Goal: Task Accomplishment & Management: Manage account settings

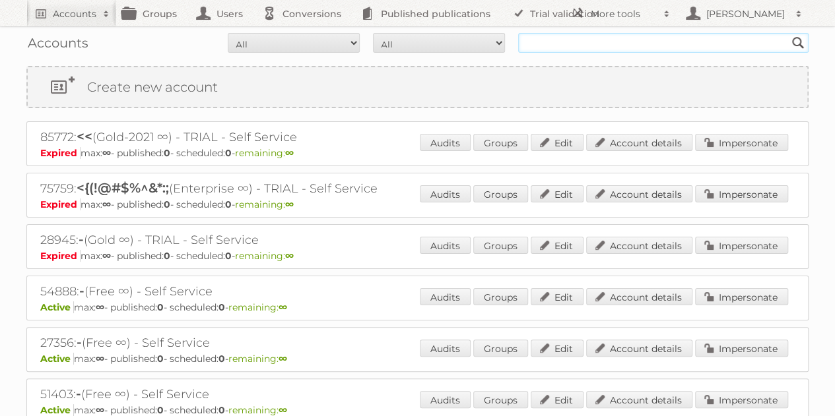
click at [558, 47] on input "text" at bounding box center [663, 43] width 290 height 20
type input "white company"
click at [788, 33] on input "Search" at bounding box center [798, 43] width 20 height 20
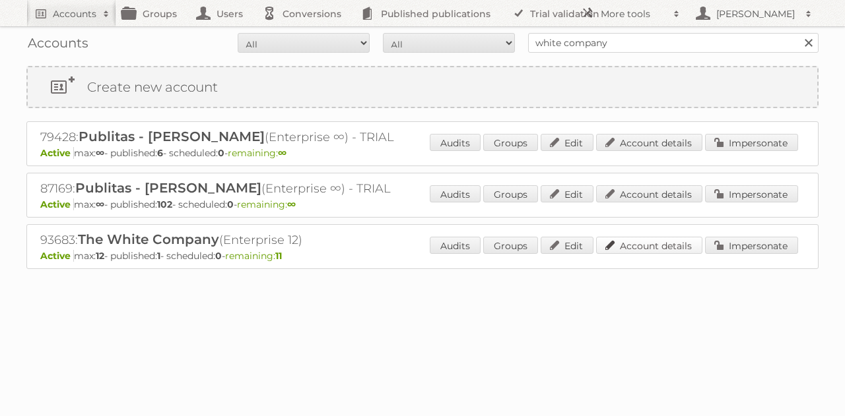
click at [637, 247] on link "Account details" at bounding box center [649, 245] width 106 height 17
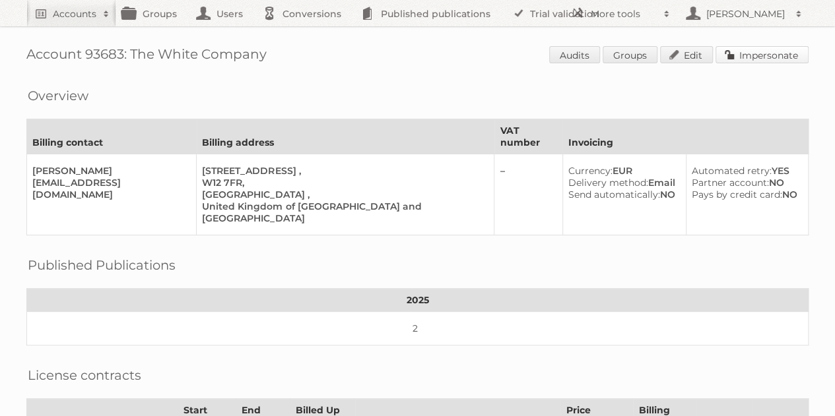
click at [760, 50] on link "Impersonate" at bounding box center [761, 54] width 93 height 17
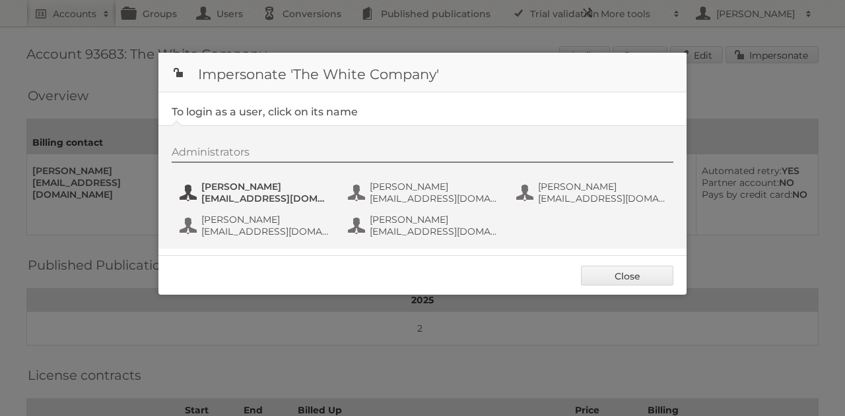
click at [225, 184] on span "Julia Lim" at bounding box center [265, 187] width 128 height 12
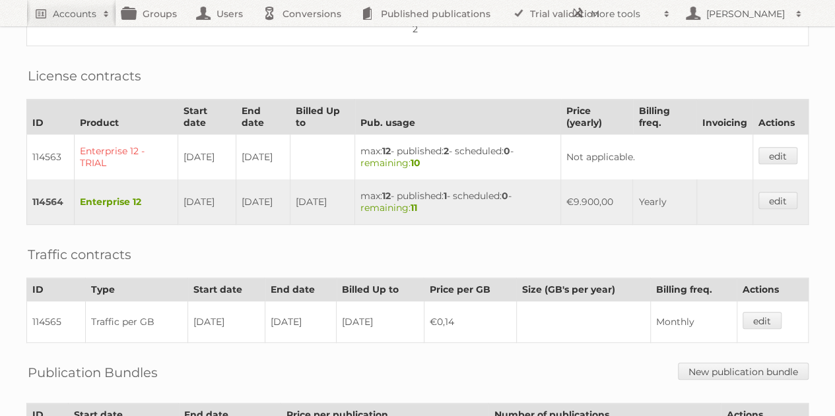
scroll to position [298, 0]
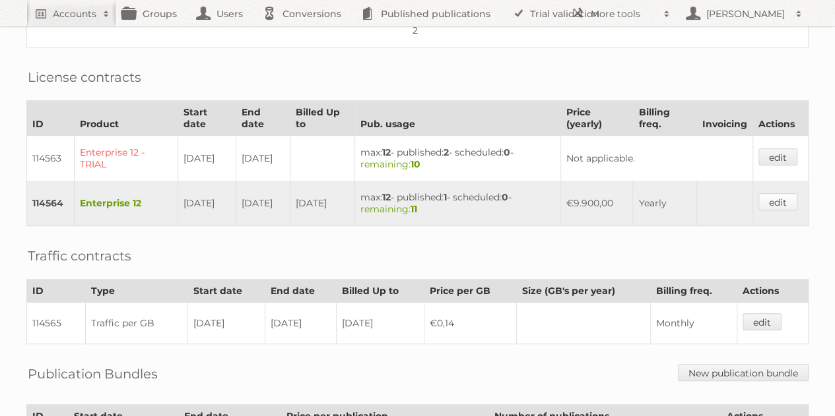
click at [765, 193] on link "edit" at bounding box center [777, 201] width 39 height 17
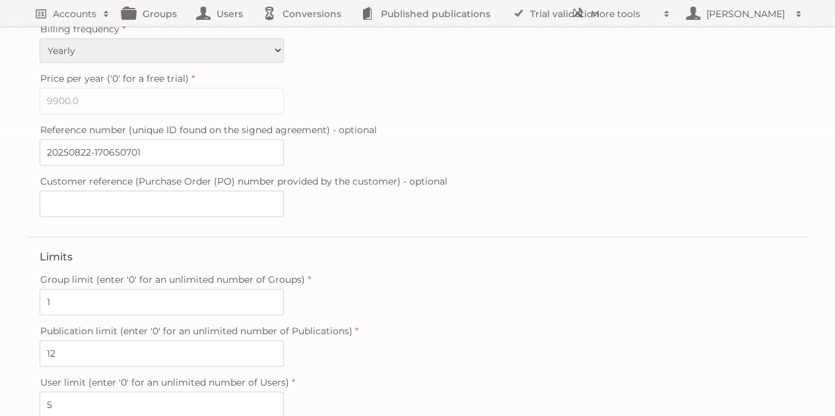
scroll to position [418, 0]
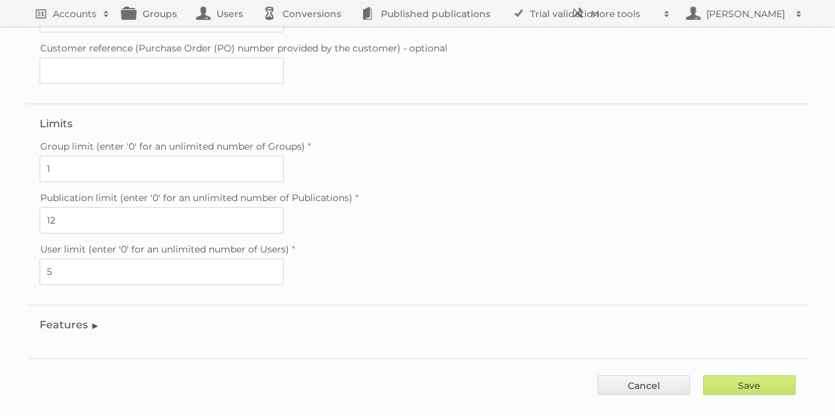
click at [88, 319] on legend "Features" at bounding box center [70, 325] width 60 height 13
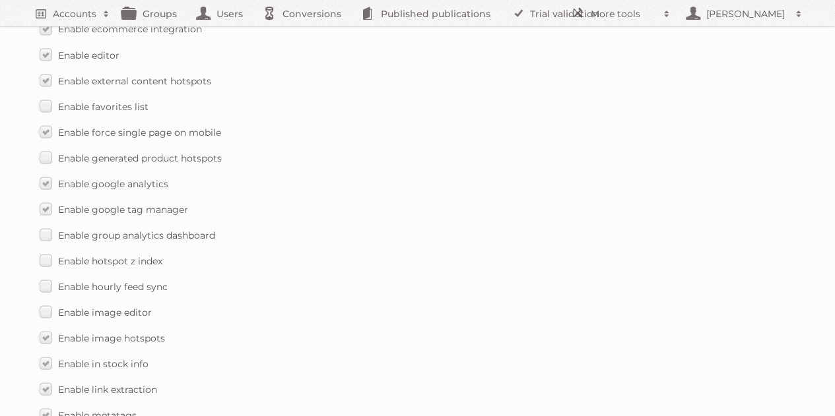
scroll to position [1242, 0]
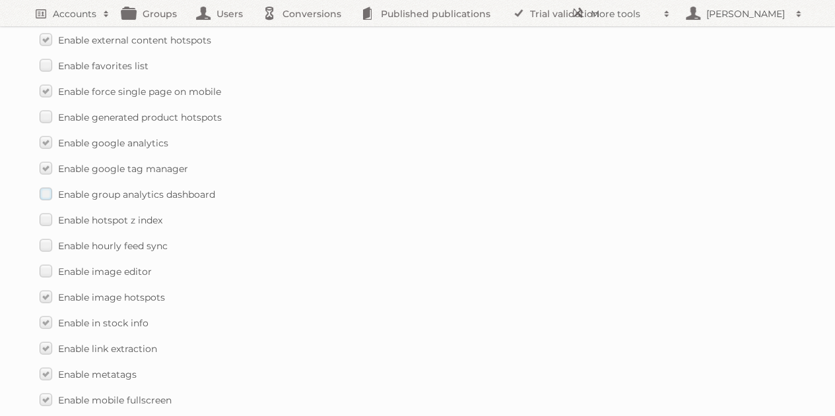
click at [74, 188] on span "Enable group analytics dashboard" at bounding box center [136, 194] width 157 height 12
click at [0, 0] on input "Enable group analytics dashboard" at bounding box center [0, 0] width 0 height 0
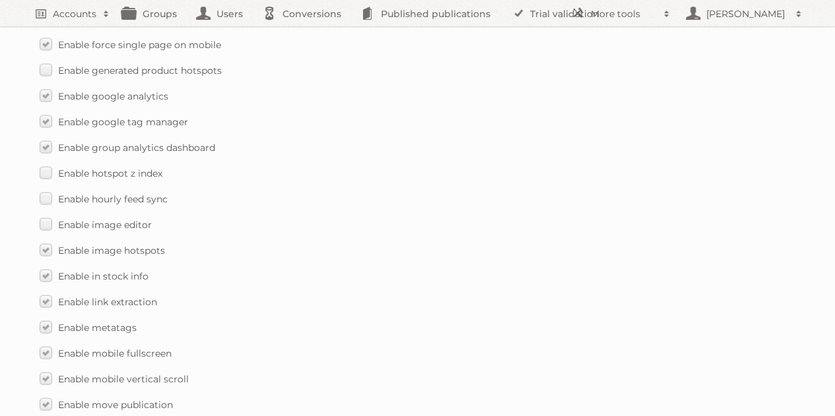
scroll to position [1291, 0]
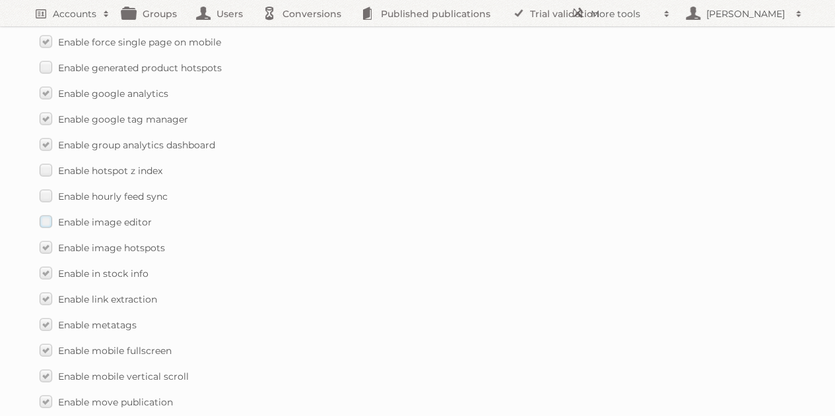
click at [140, 216] on span "Enable image editor" at bounding box center [105, 222] width 94 height 12
click at [0, 0] on input "Enable image editor" at bounding box center [0, 0] width 0 height 0
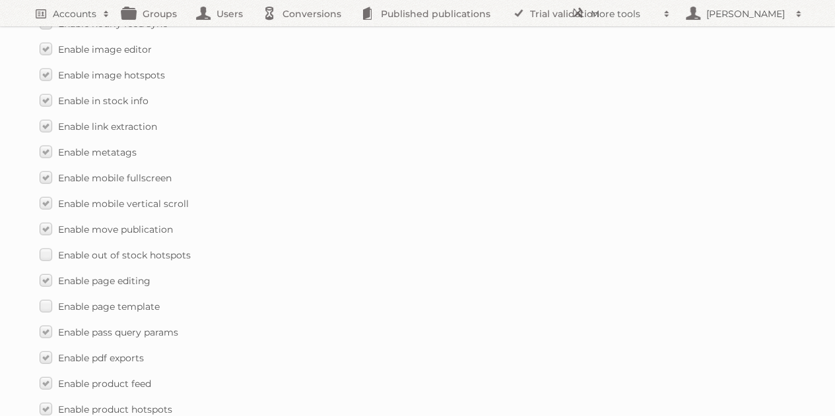
scroll to position [1465, 0]
click at [153, 248] on span "Enable out of stock hotspots" at bounding box center [124, 254] width 133 height 12
click at [0, 0] on input "Enable out of stock hotspots" at bounding box center [0, 0] width 0 height 0
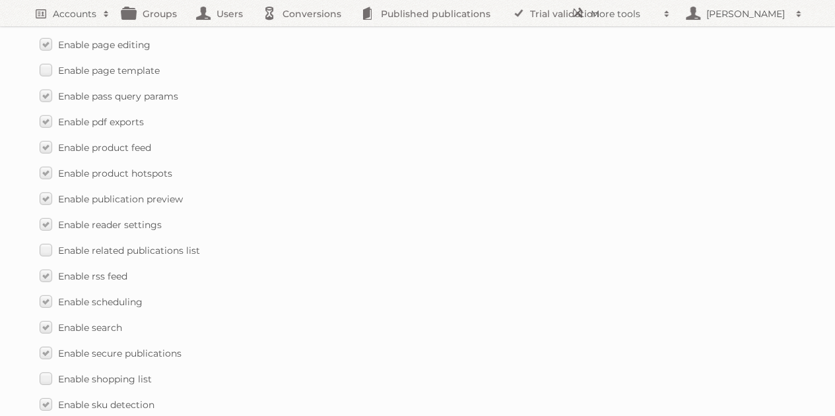
scroll to position [1702, 0]
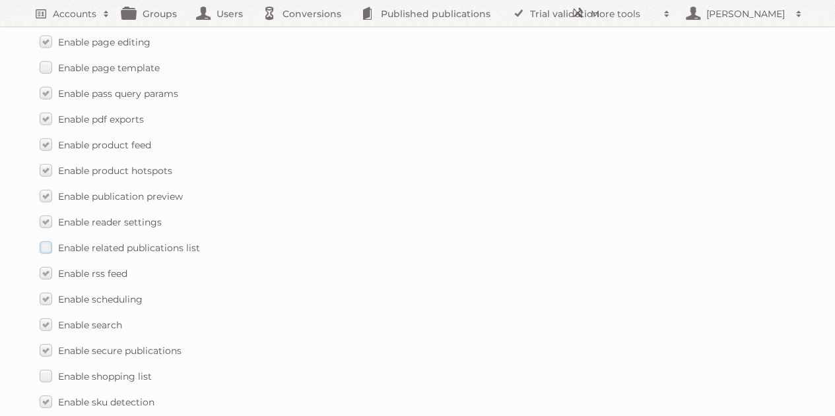
click at [181, 242] on span "Enable related publications list" at bounding box center [129, 248] width 142 height 12
click at [0, 0] on input "Enable related publications list" at bounding box center [0, 0] width 0 height 0
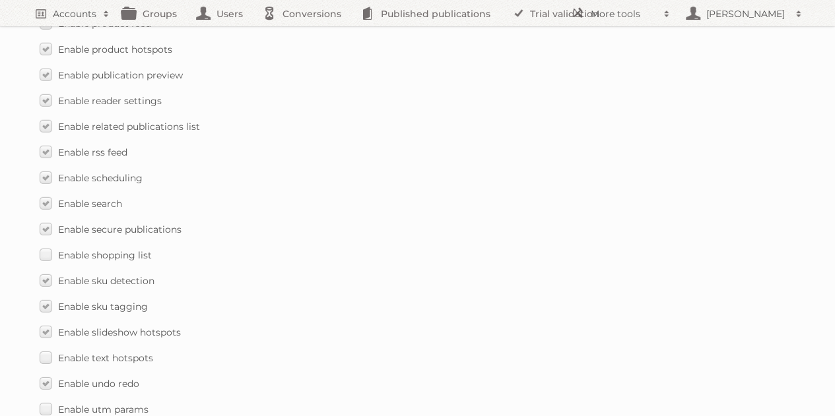
scroll to position [1826, 0]
click at [131, 247] on span "Enable shopping list" at bounding box center [105, 253] width 94 height 12
click at [0, 0] on input "Enable shopping list" at bounding box center [0, 0] width 0 height 0
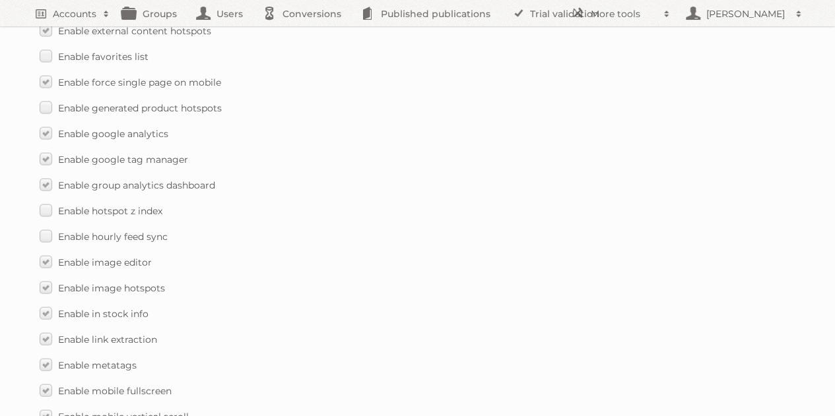
scroll to position [1248, 0]
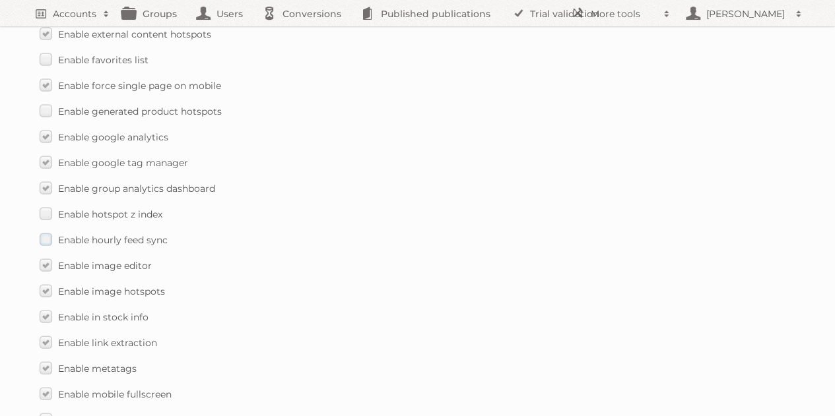
click at [158, 234] on span "Enable hourly feed sync" at bounding box center [113, 240] width 110 height 12
click at [0, 0] on input "Enable hourly feed sync" at bounding box center [0, 0] width 0 height 0
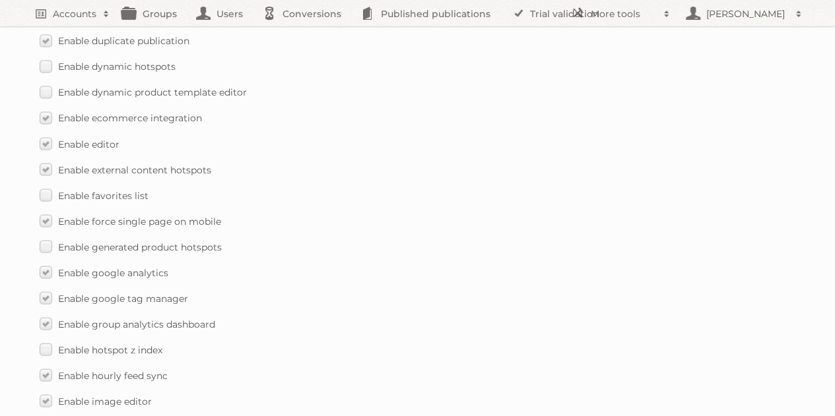
scroll to position [1083, 0]
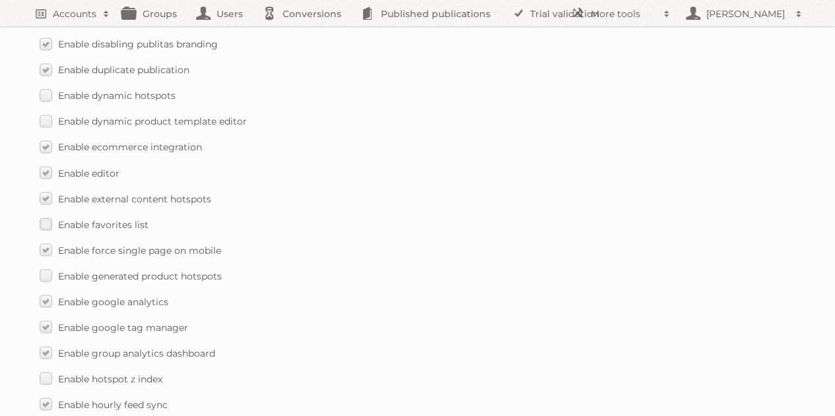
click at [119, 218] on span "Enable favorites list" at bounding box center [103, 224] width 90 height 12
click at [0, 0] on input "Enable favorites list" at bounding box center [0, 0] width 0 height 0
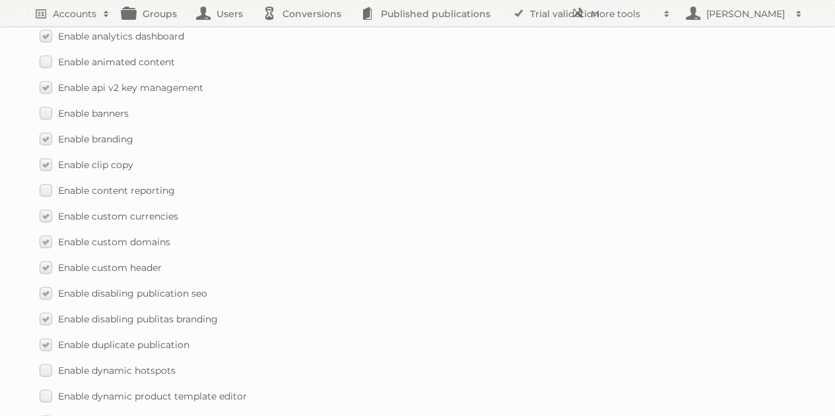
scroll to position [807, 0]
click at [145, 185] on span "Enable content reporting" at bounding box center [116, 191] width 117 height 12
click at [0, 0] on input "Enable content reporting" at bounding box center [0, 0] width 0 height 0
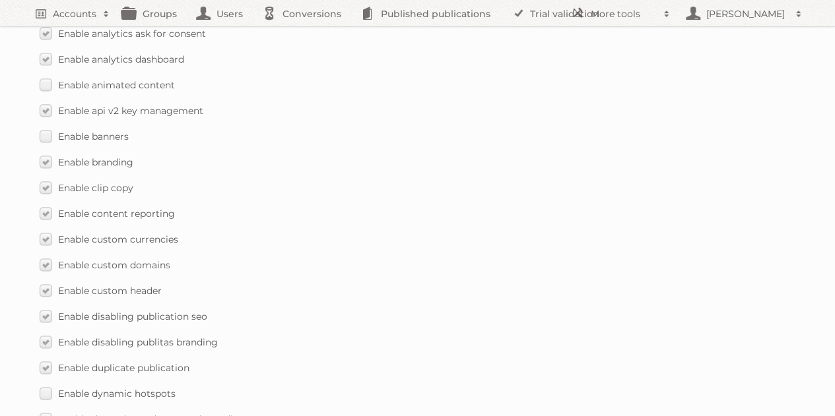
scroll to position [783, 0]
click at [98, 132] on span "Enable banners" at bounding box center [93, 138] width 71 height 12
click at [0, 0] on input "Enable banners" at bounding box center [0, 0] width 0 height 0
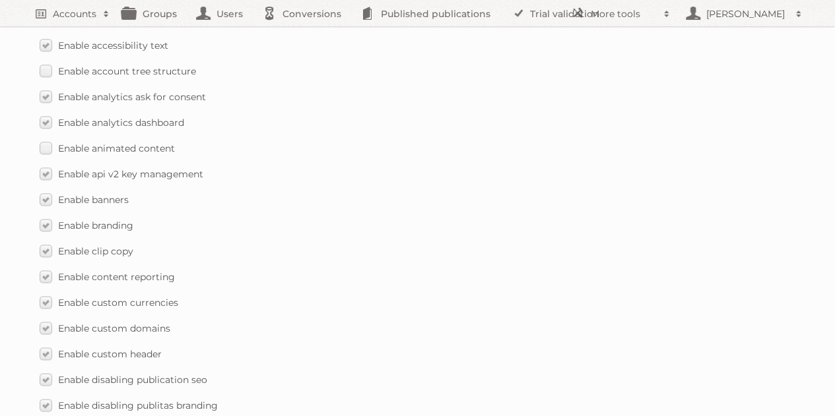
scroll to position [720, 0]
click at [131, 140] on label "Enable animated content" at bounding box center [107, 149] width 135 height 19
click at [0, 0] on input "Enable animated content" at bounding box center [0, 0] width 0 height 0
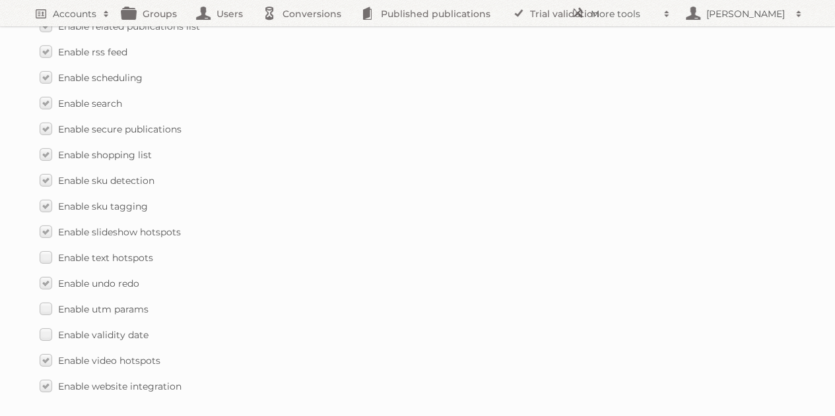
scroll to position [1988, 0]
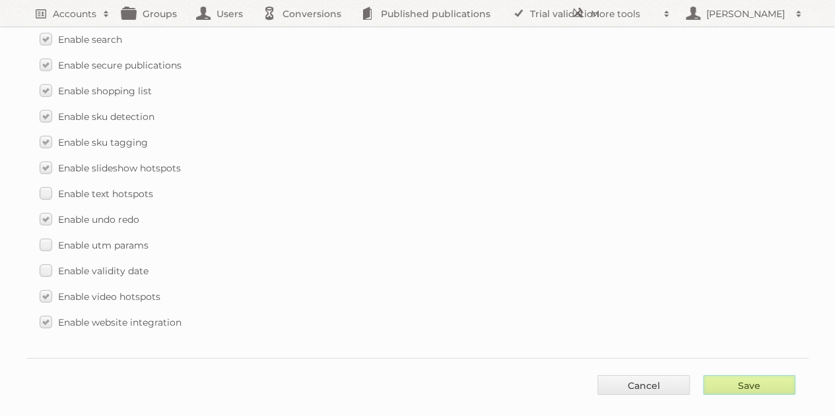
click at [739, 375] on input "Save" at bounding box center [749, 385] width 92 height 20
